Goal: Check status: Check status

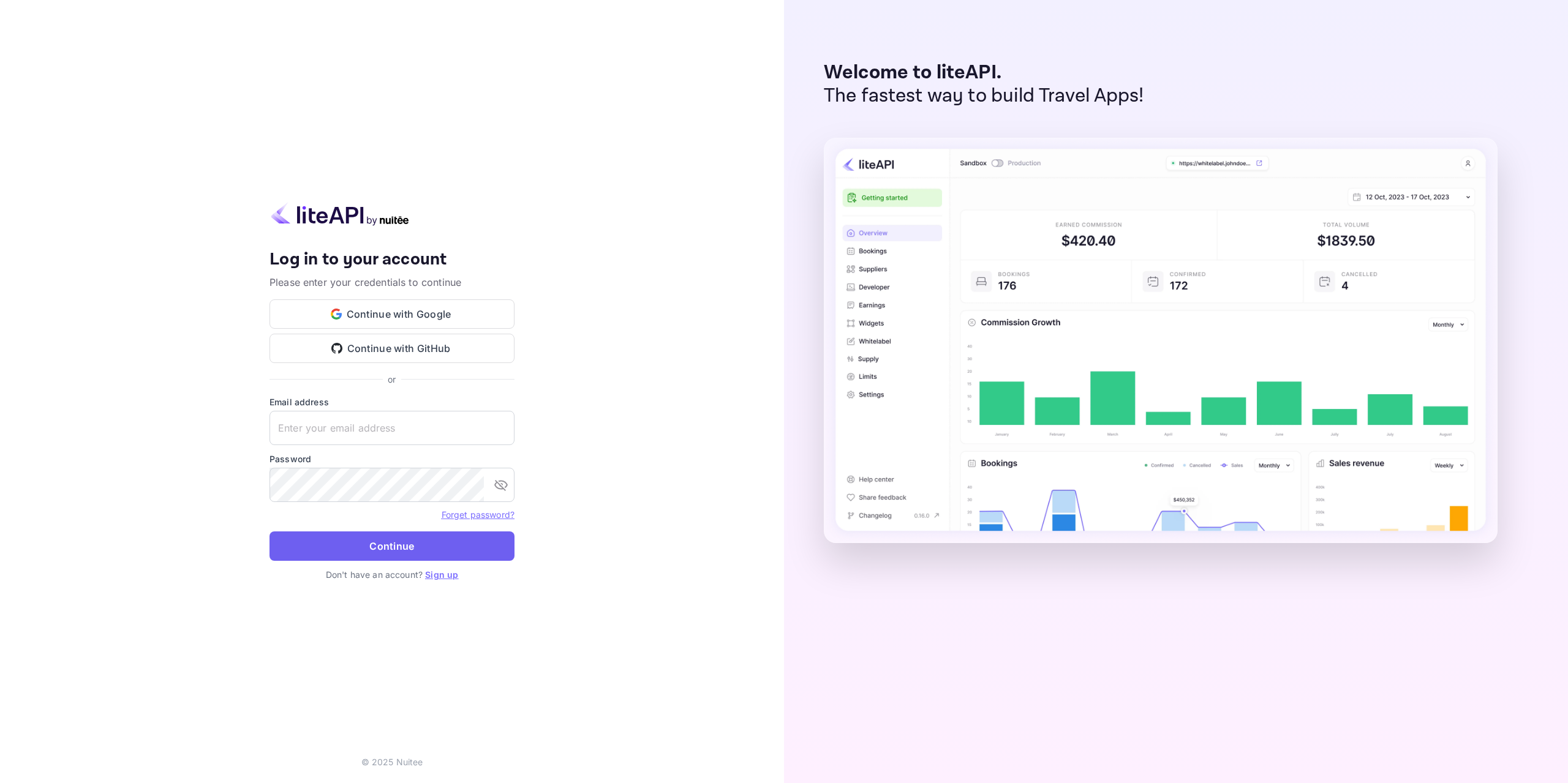
type input "[EMAIL_ADDRESS][DOMAIN_NAME]"
drag, startPoint x: 425, startPoint y: 553, endPoint x: 341, endPoint y: 361, distance: 209.6
click at [425, 553] on button "Continue" at bounding box center [392, 546] width 245 height 29
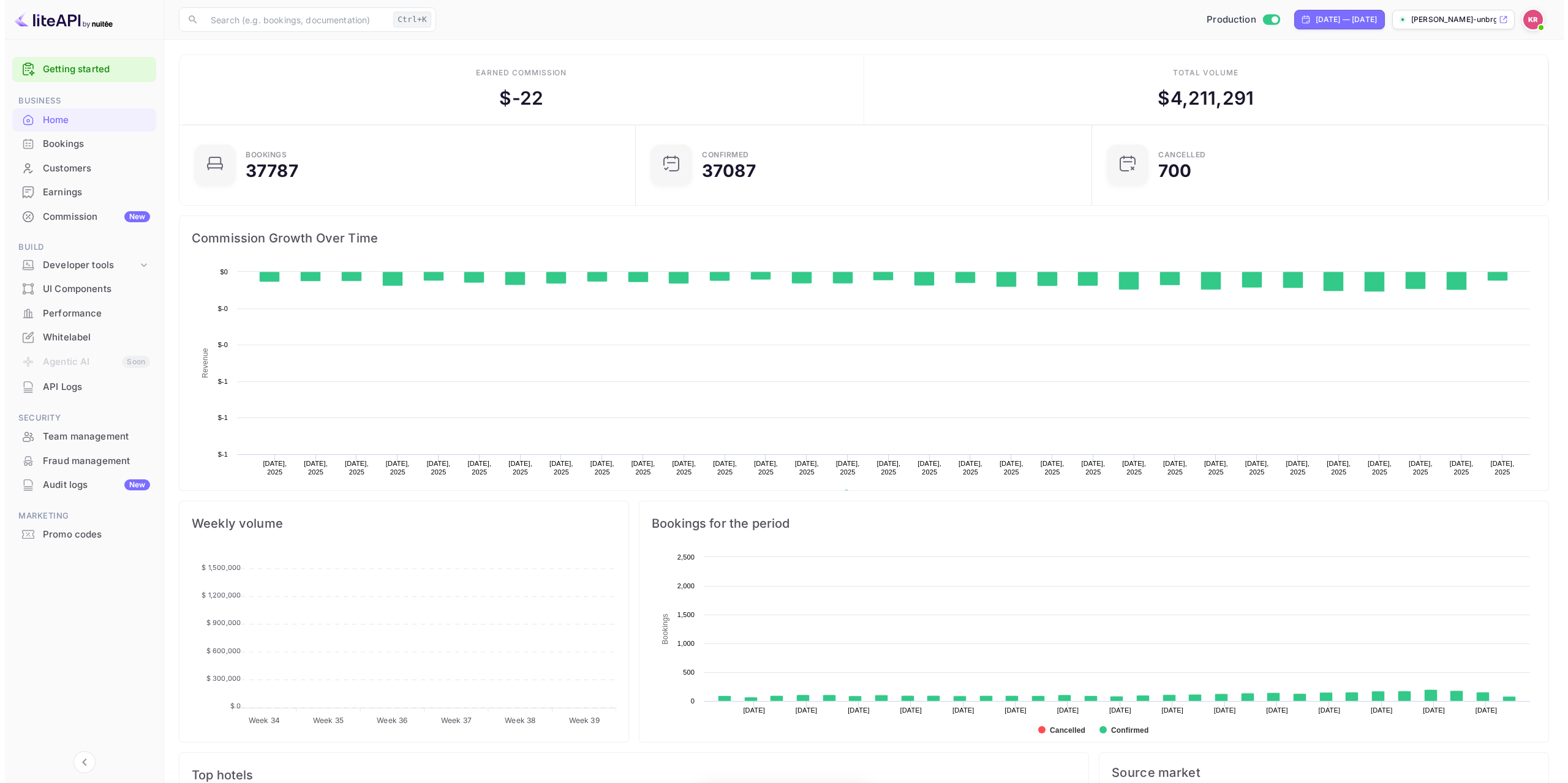
scroll to position [190, 440]
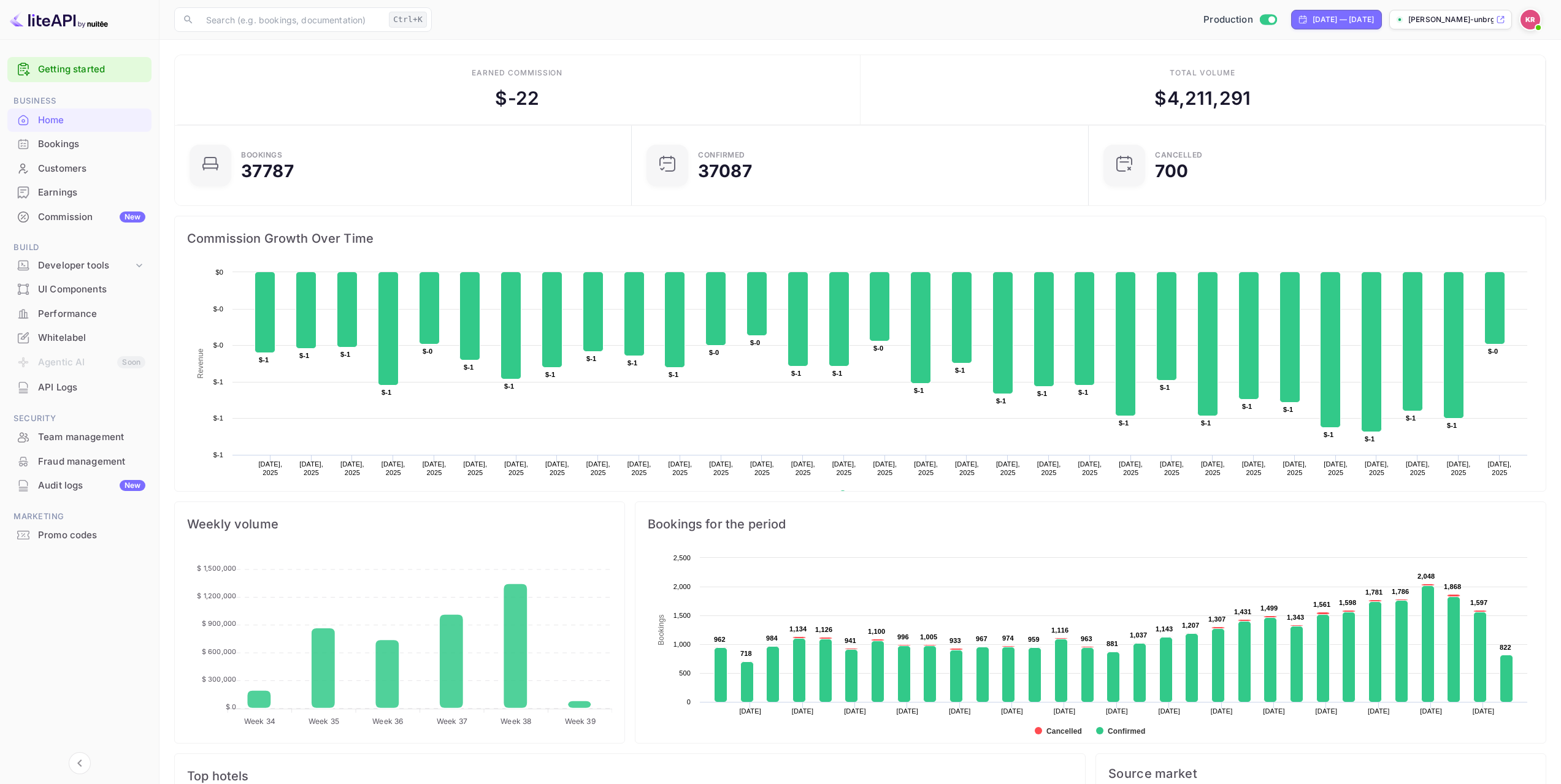
click at [84, 150] on div "Bookings" at bounding box center [91, 145] width 107 height 14
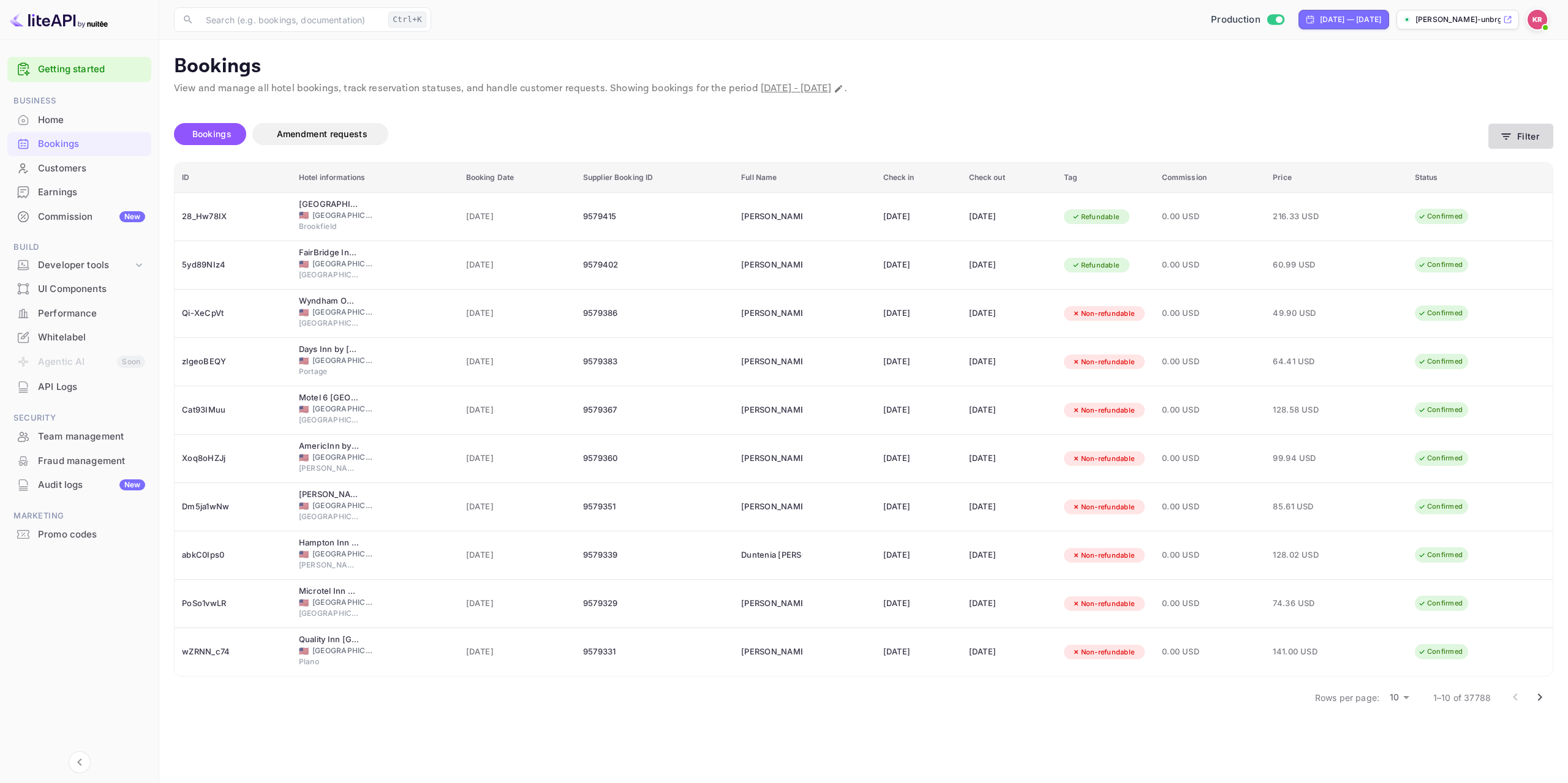
click at [1551, 135] on button "Filter" at bounding box center [1521, 136] width 65 height 25
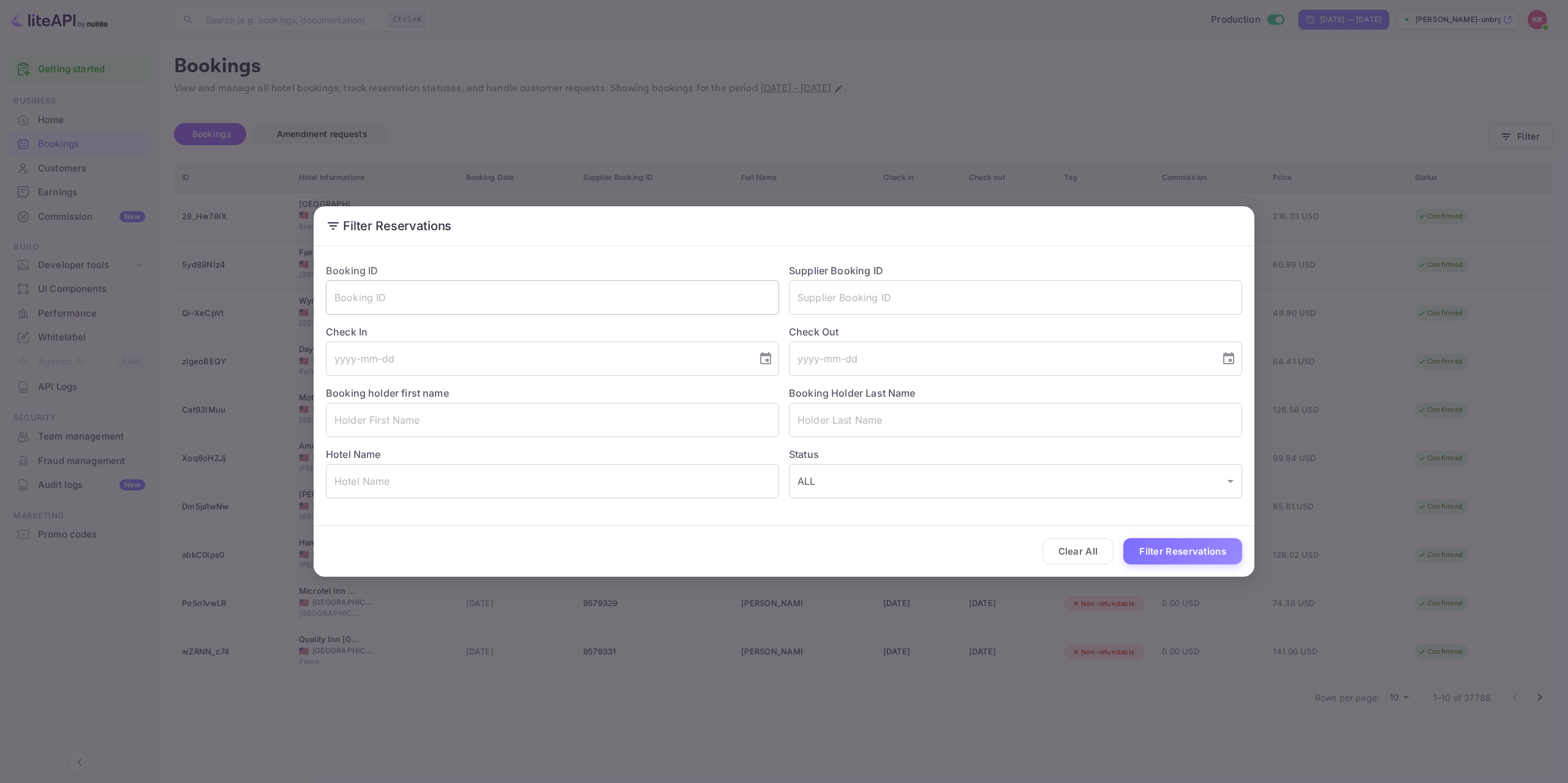
click at [600, 309] on input "text" at bounding box center [552, 297] width 453 height 34
paste input "W21undAM4"
click at [339, 295] on input "W21undAM4" at bounding box center [552, 297] width 453 height 34
type input "W21undAM4"
drag, startPoint x: 1157, startPoint y: 550, endPoint x: 1142, endPoint y: 576, distance: 30.0
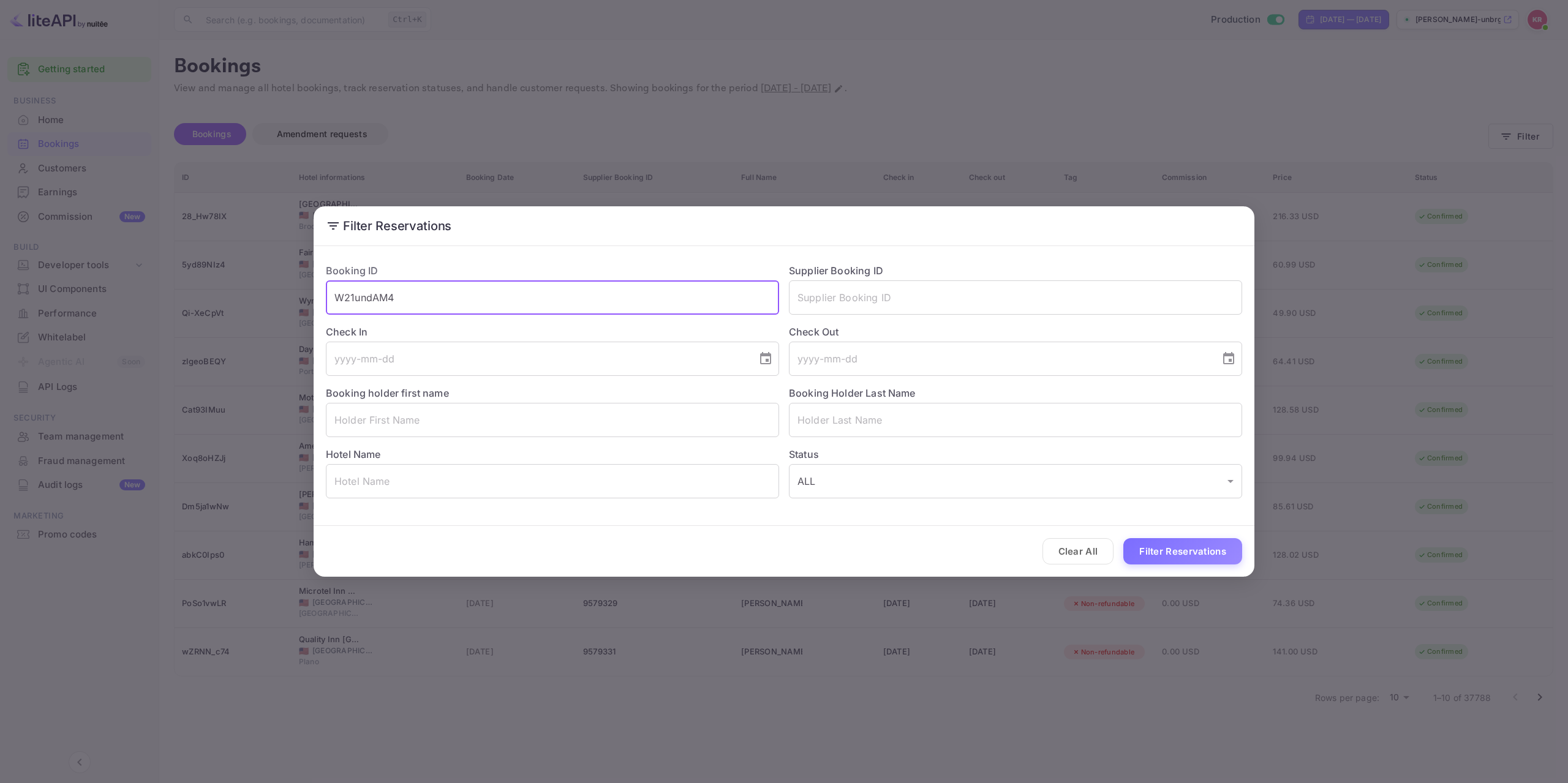
click at [1157, 550] on button "Filter Reservations" at bounding box center [1182, 551] width 119 height 26
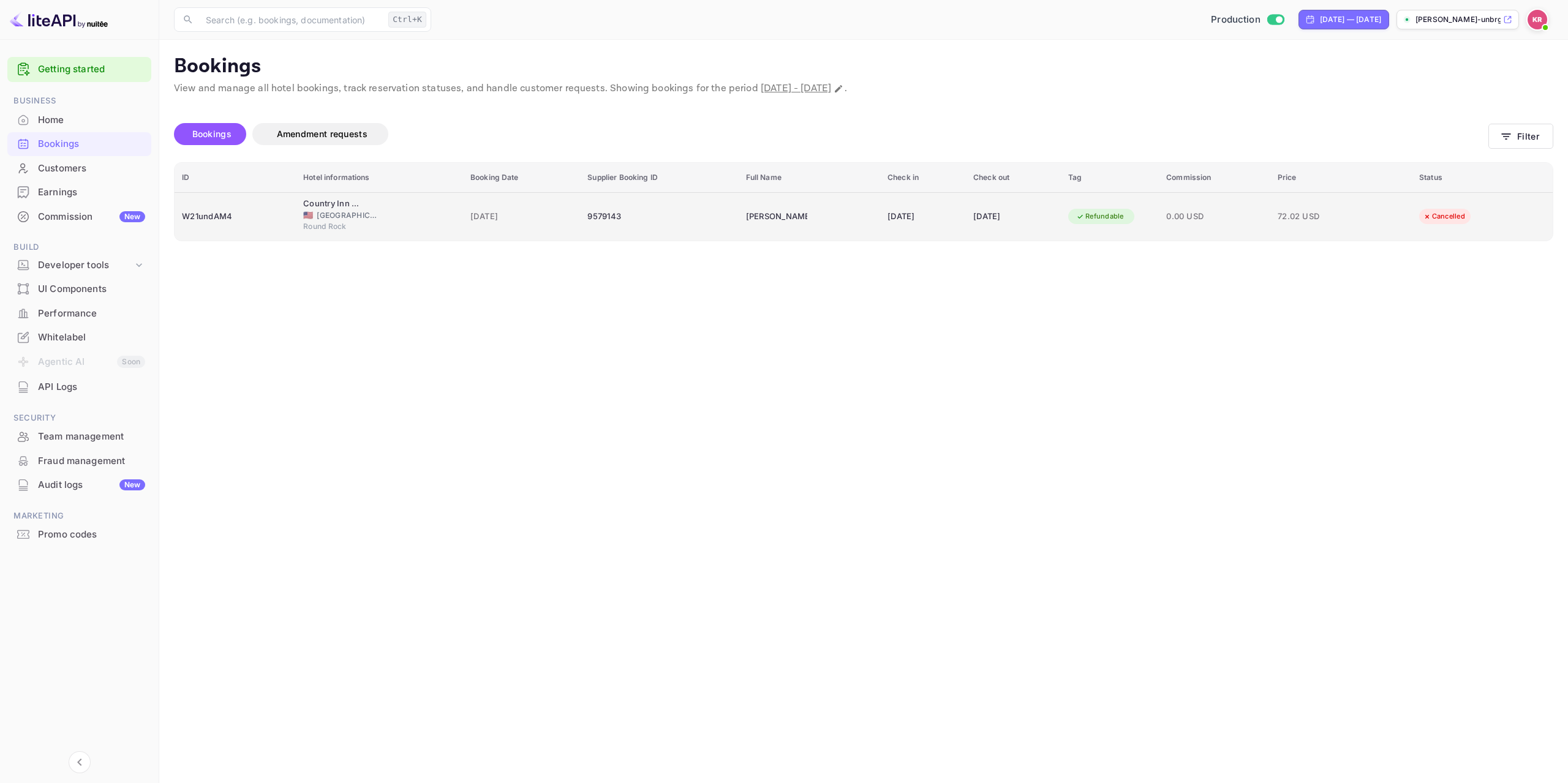
click at [271, 215] on div "W21undAM4" at bounding box center [235, 217] width 107 height 20
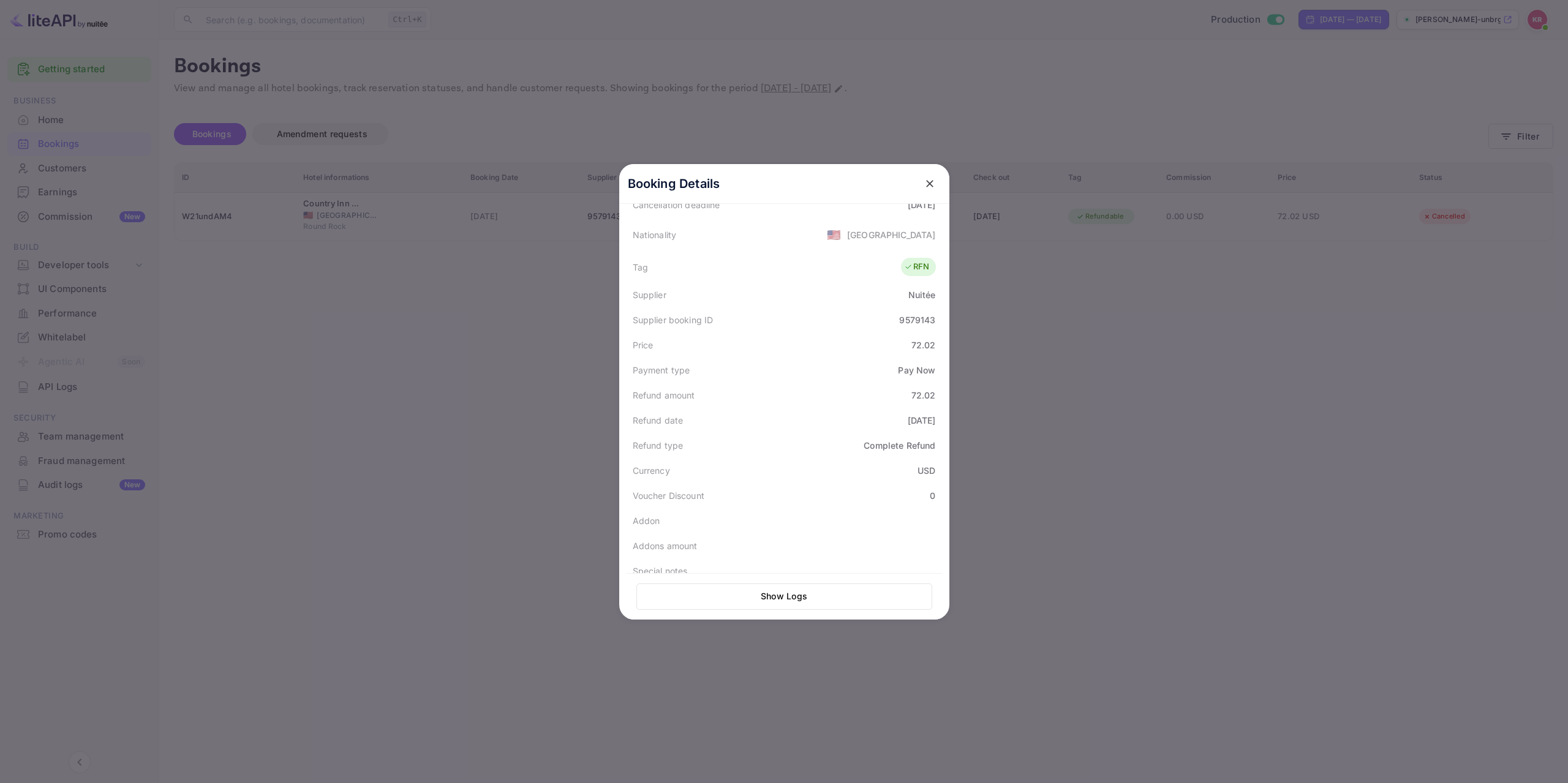
scroll to position [315, 0]
click at [927, 184] on icon "close" at bounding box center [929, 183] width 12 height 12
